Goal: Task Accomplishment & Management: Manage account settings

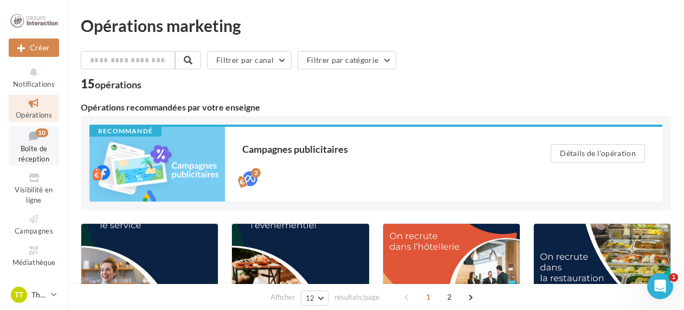
click at [43, 145] on span "Boîte de réception" at bounding box center [33, 153] width 31 height 19
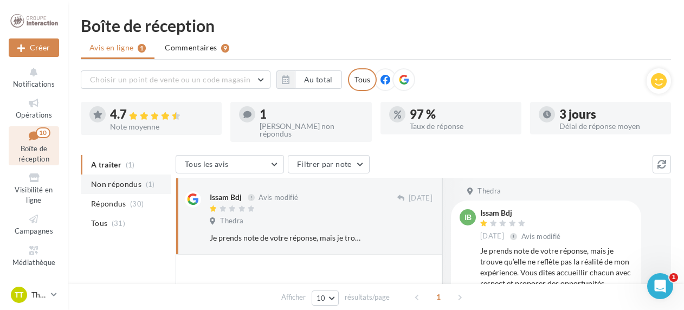
click at [117, 183] on li "Non répondus (1)" at bounding box center [126, 184] width 90 height 20
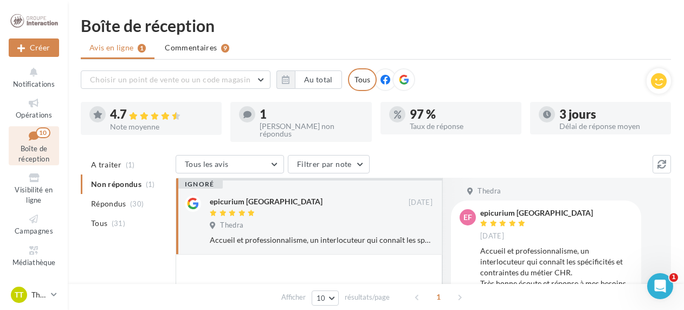
drag, startPoint x: 117, startPoint y: 183, endPoint x: 122, endPoint y: 231, distance: 49.1
click at [122, 231] on div "A traiter (1) Non répondus (1) Répondus (30) Tous (31)" at bounding box center [128, 202] width 95 height 95
